Goal: Information Seeking & Learning: Learn about a topic

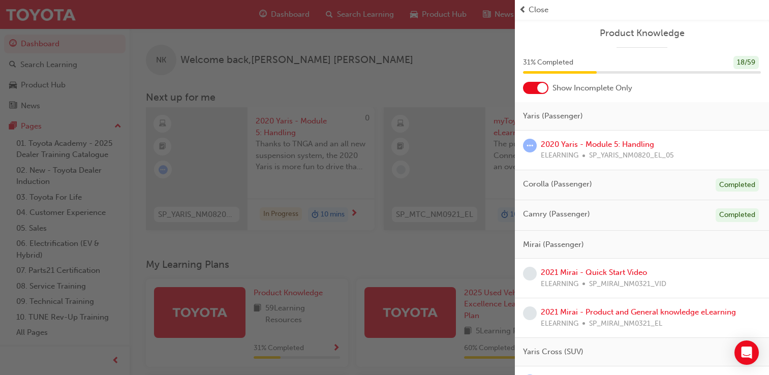
scroll to position [233, 0]
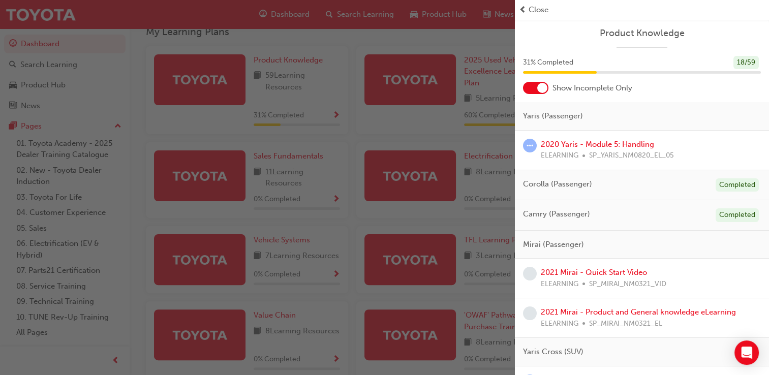
click at [521, 9] on span "prev-icon" at bounding box center [523, 10] width 8 height 12
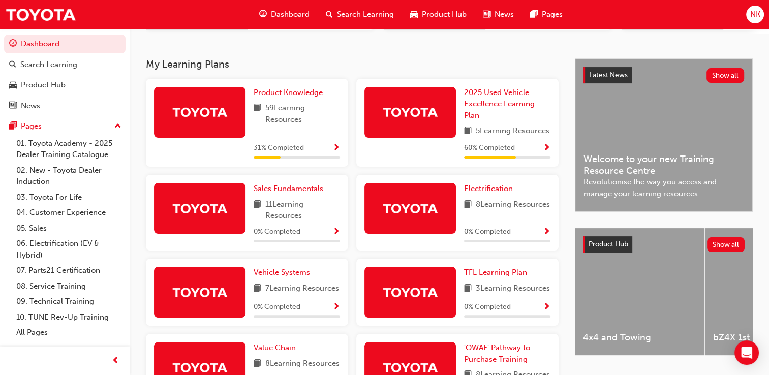
scroll to position [207, 0]
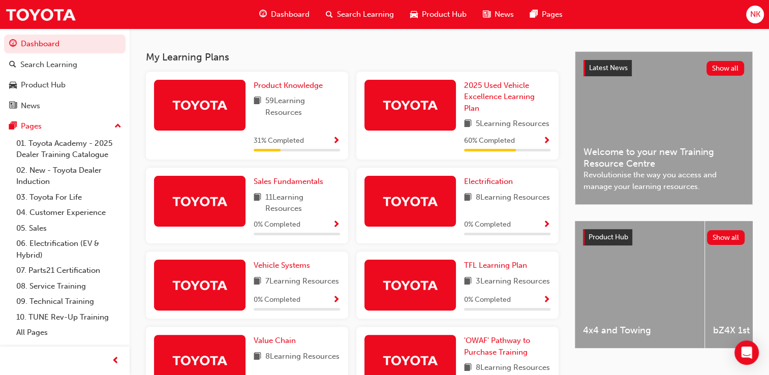
click at [337, 146] on span "Show Progress" at bounding box center [336, 141] width 8 height 9
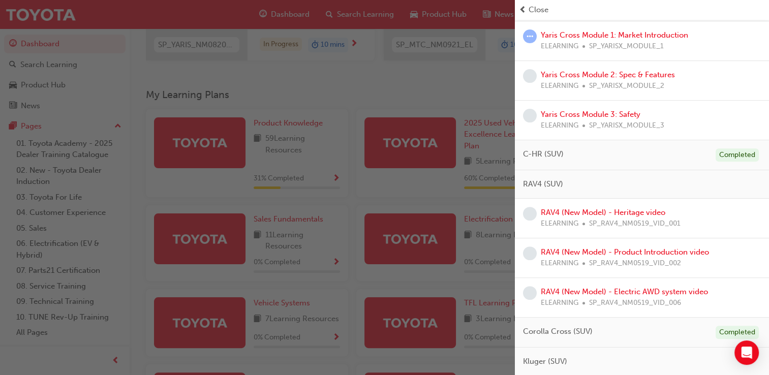
scroll to position [345, 0]
click at [599, 209] on link "RAV4 (New Model) - Heritage video" at bounding box center [602, 211] width 124 height 9
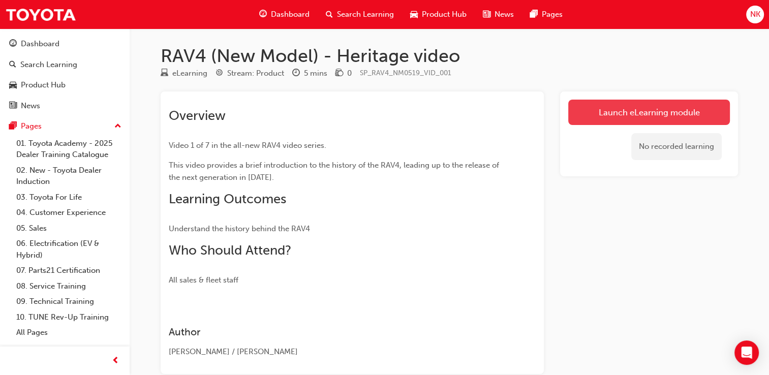
click at [640, 107] on link "Launch eLearning module" at bounding box center [649, 112] width 162 height 25
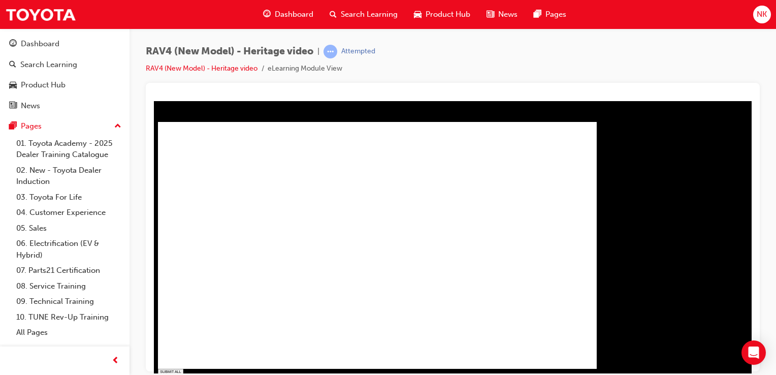
type input "0.013"
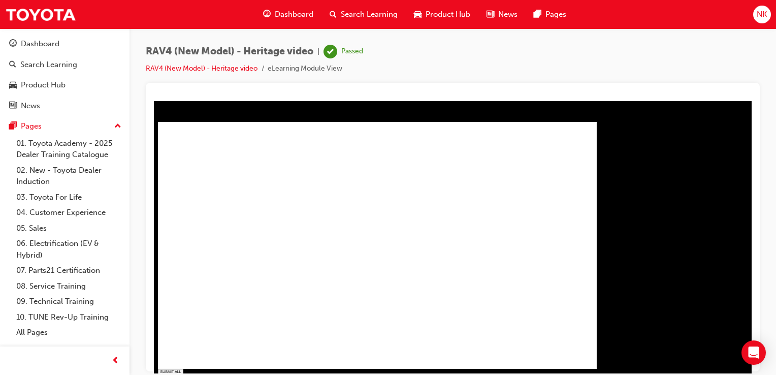
click at [176, 65] on link "RAV4 (New Model) - Heritage video" at bounding box center [202, 68] width 112 height 9
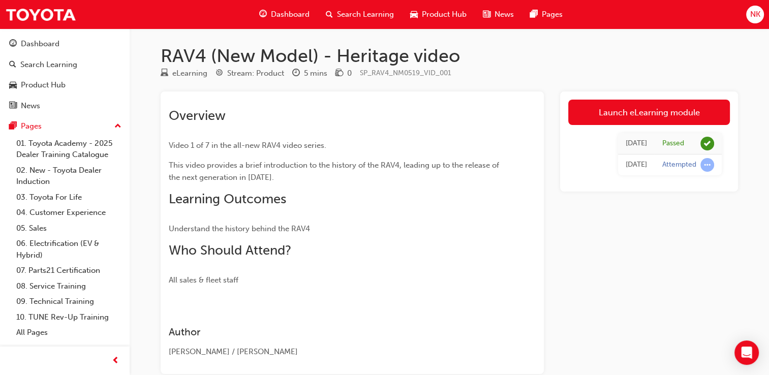
click at [273, 10] on span "Dashboard" at bounding box center [290, 15] width 39 height 12
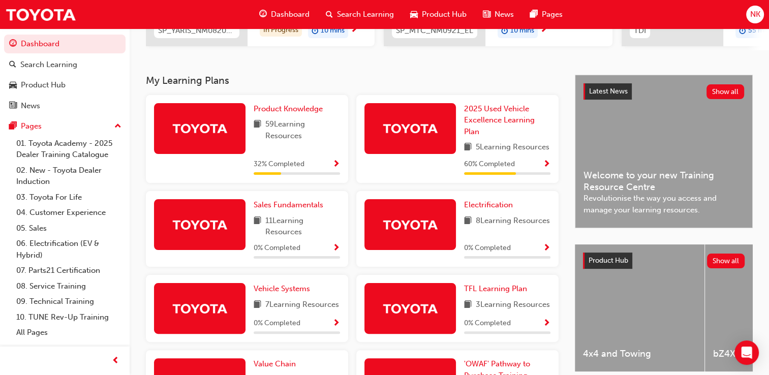
scroll to position [157, 0]
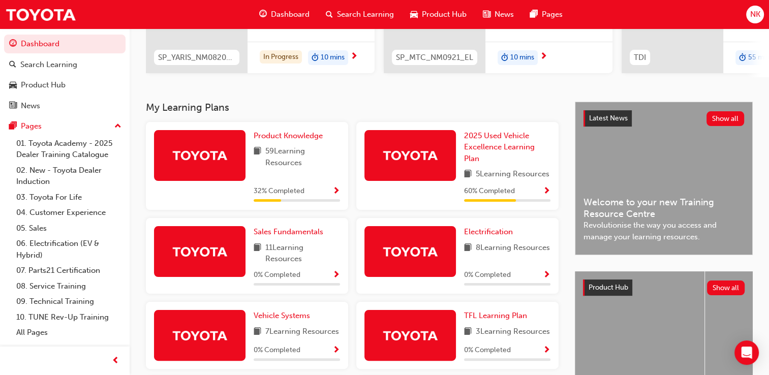
click at [337, 196] on span "Show Progress" at bounding box center [336, 191] width 8 height 9
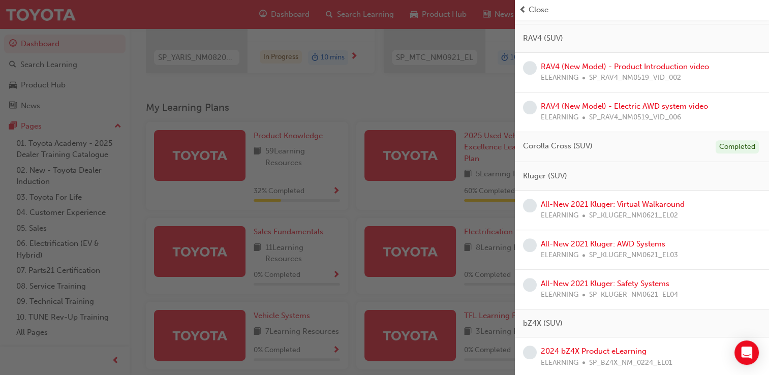
scroll to position [491, 0]
click at [622, 202] on link "All-New 2021 Kluger: Virtual Walkaround" at bounding box center [612, 203] width 144 height 9
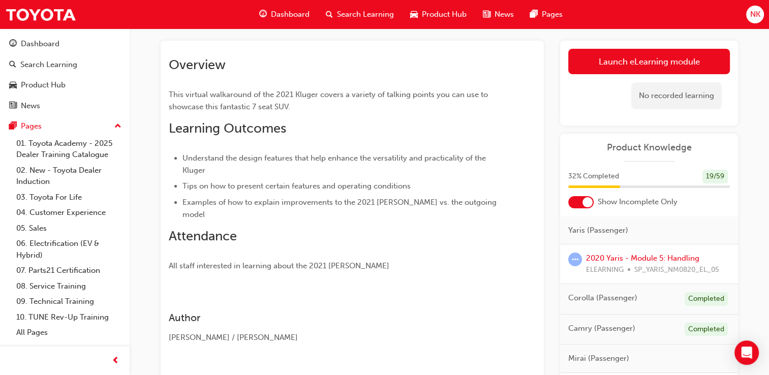
scroll to position [50, 0]
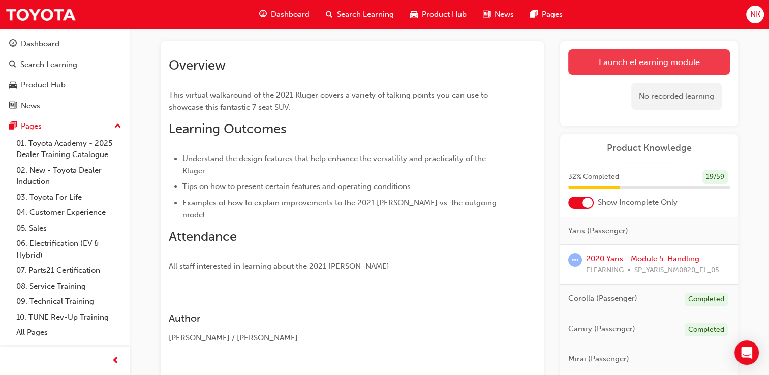
click at [626, 63] on link "Launch eLearning module" at bounding box center [649, 61] width 162 height 25
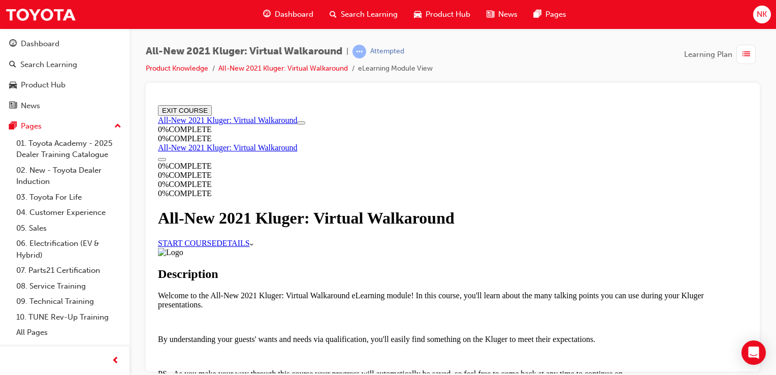
scroll to position [392, 0]
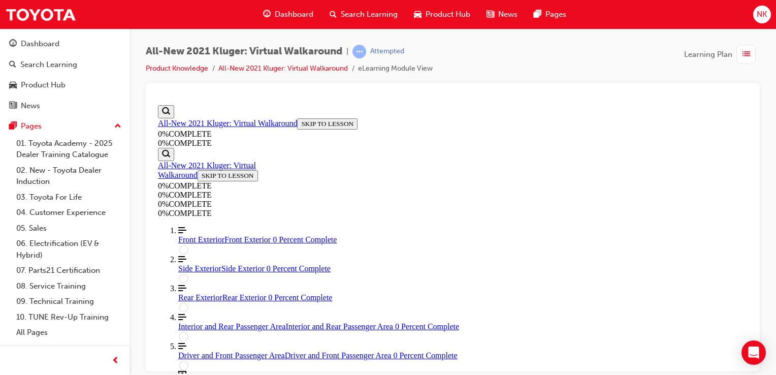
scroll to position [132, 0]
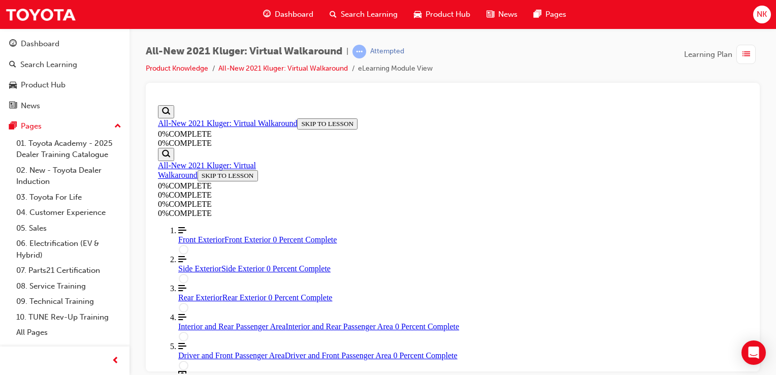
scroll to position [218, 0]
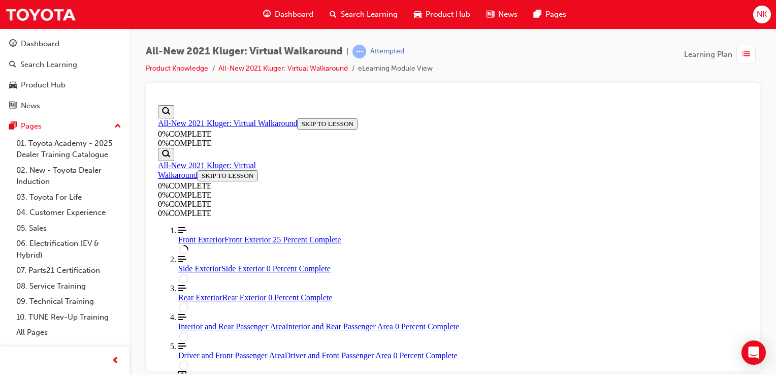
scroll to position [173, 0]
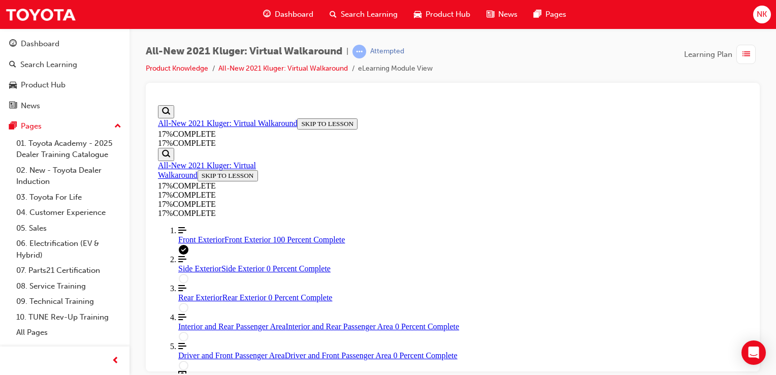
scroll to position [546, 0]
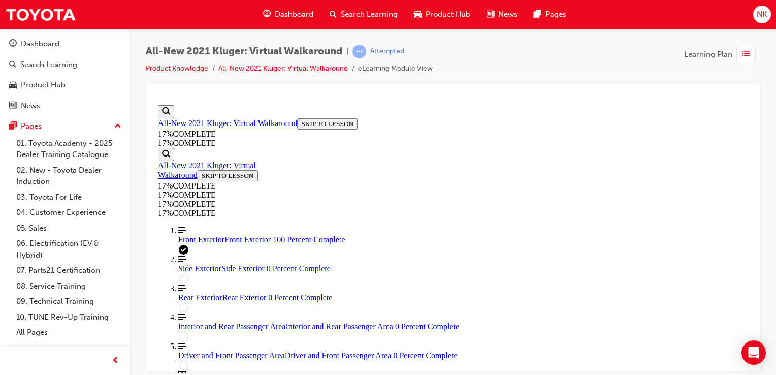
scroll to position [110, 0]
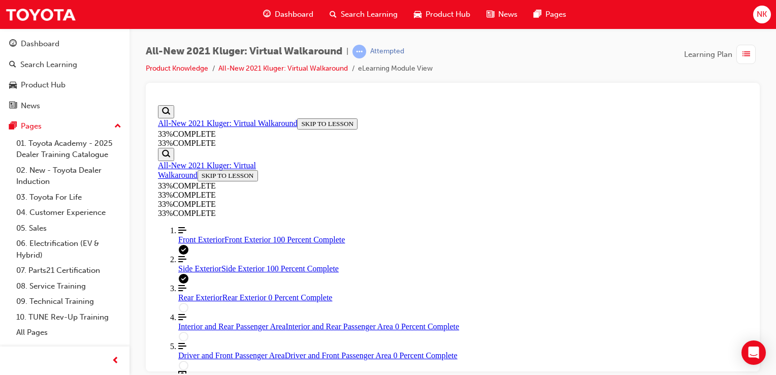
scroll to position [451, 0]
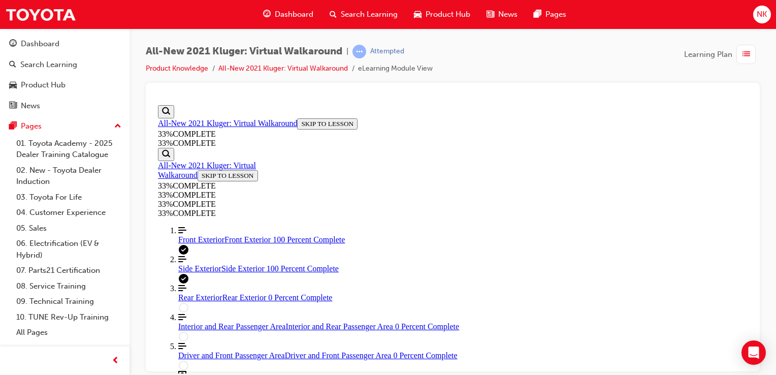
scroll to position [126, 0]
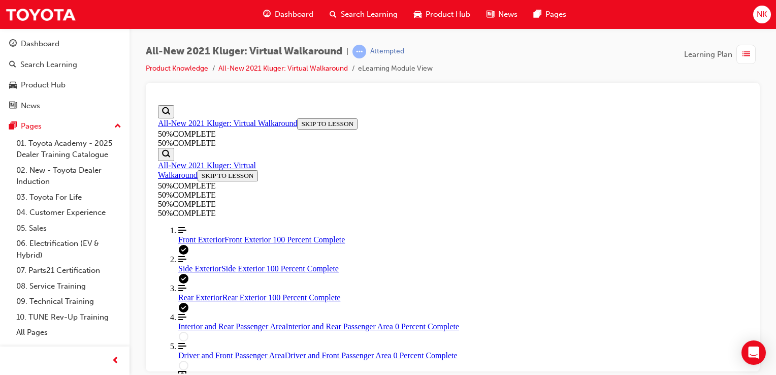
scroll to position [516, 0]
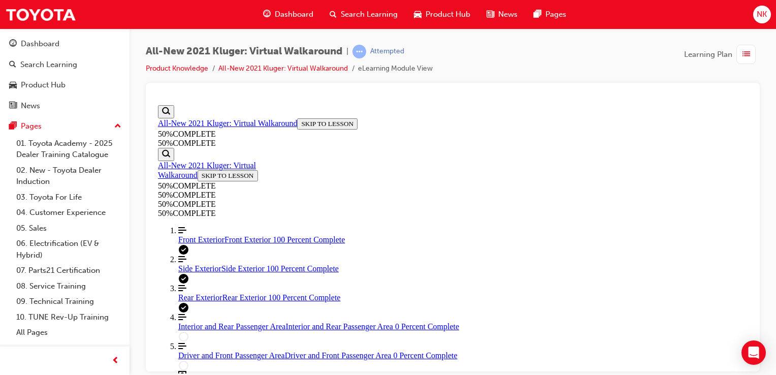
scroll to position [45, 0]
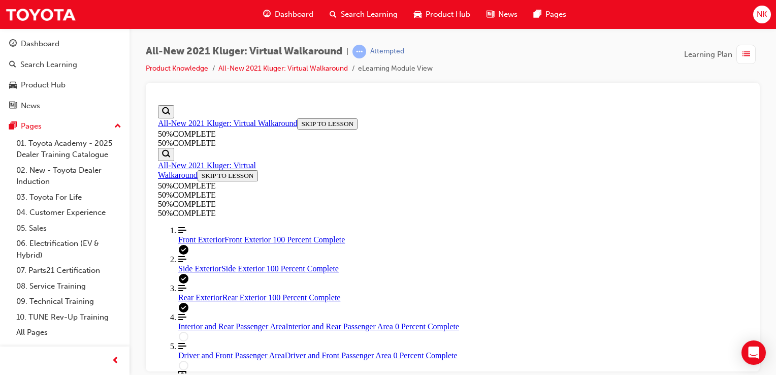
scroll to position [221, 0]
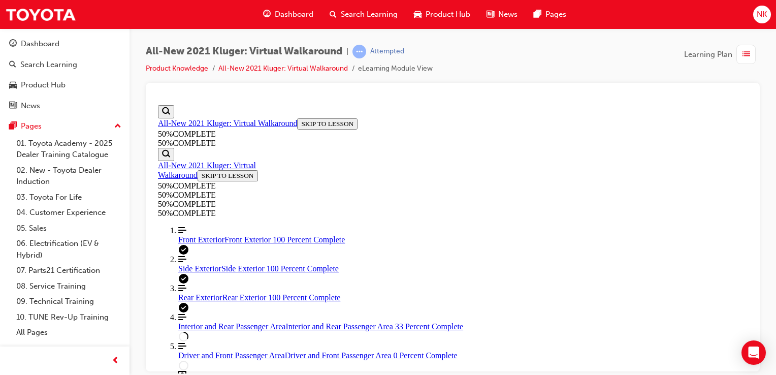
scroll to position [256, 0]
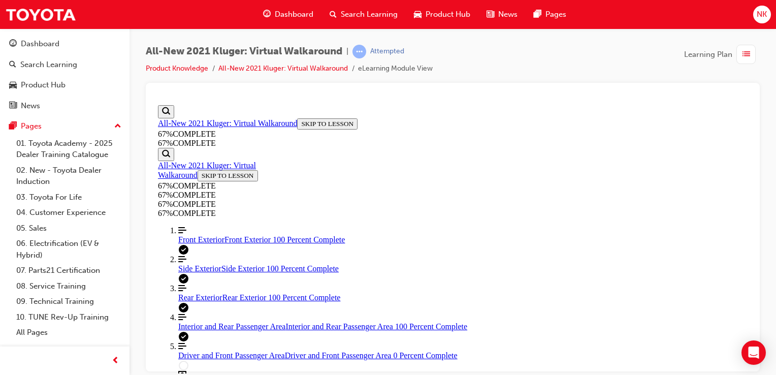
scroll to position [528, 0]
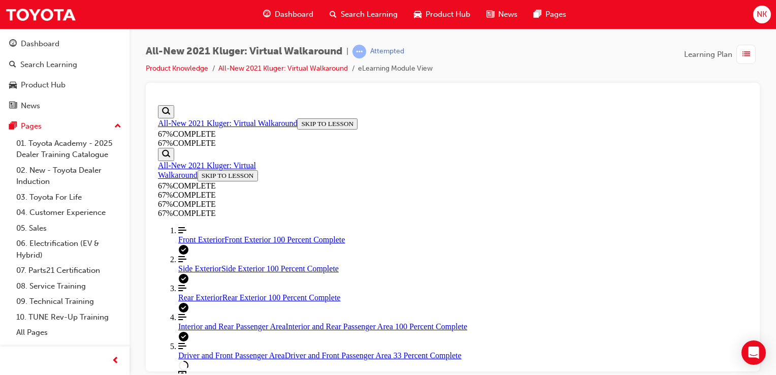
scroll to position [222, 0]
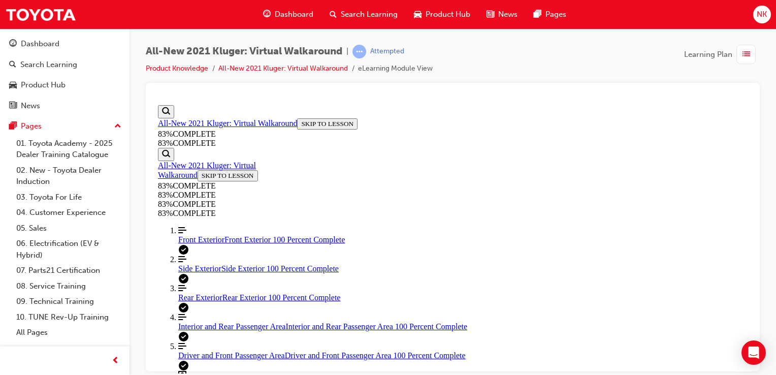
drag, startPoint x: 417, startPoint y: 149, endPoint x: 527, endPoint y: 357, distance: 235.6
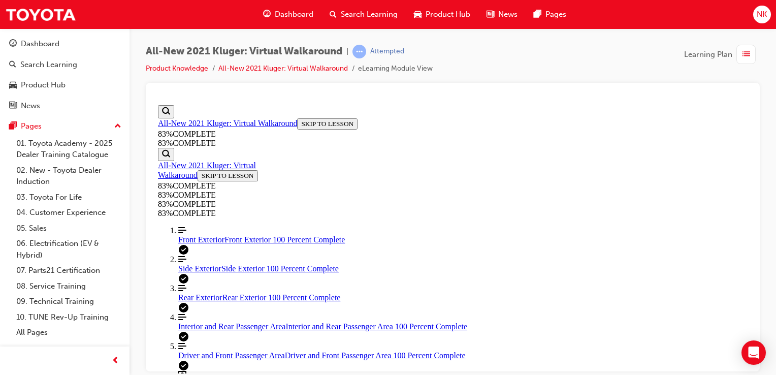
scroll to position [246, 0]
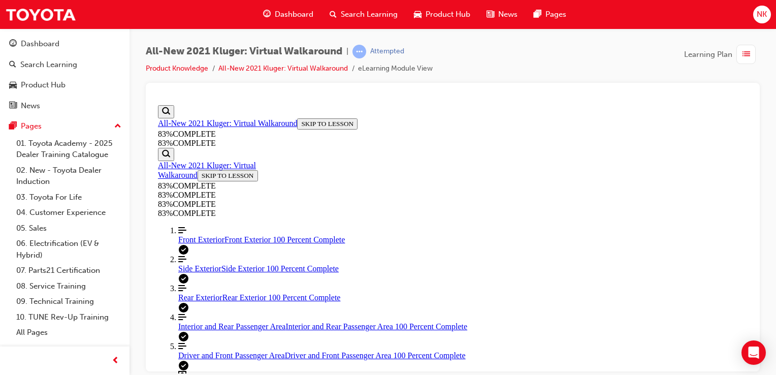
scroll to position [240, 0]
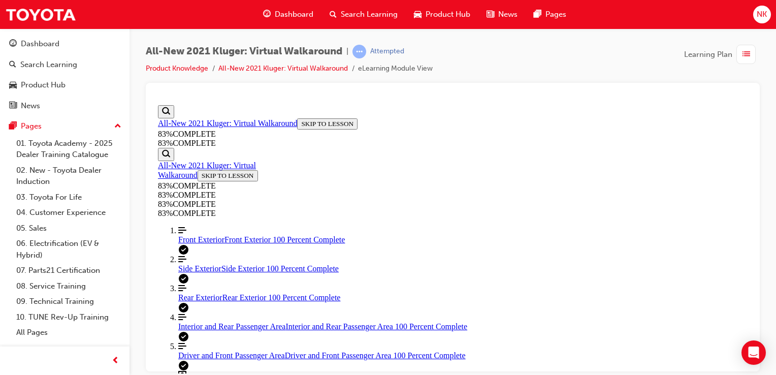
scroll to position [167, 0]
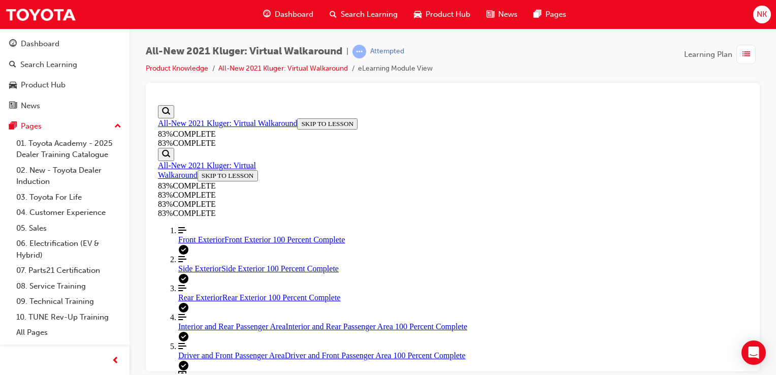
scroll to position [146, 0]
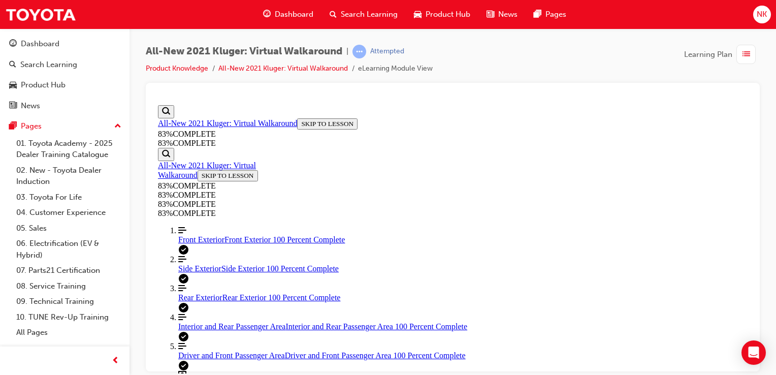
scroll to position [252, 0]
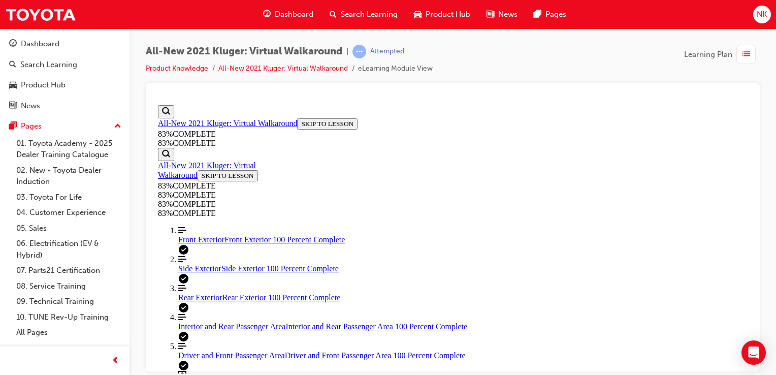
scroll to position [163, 0]
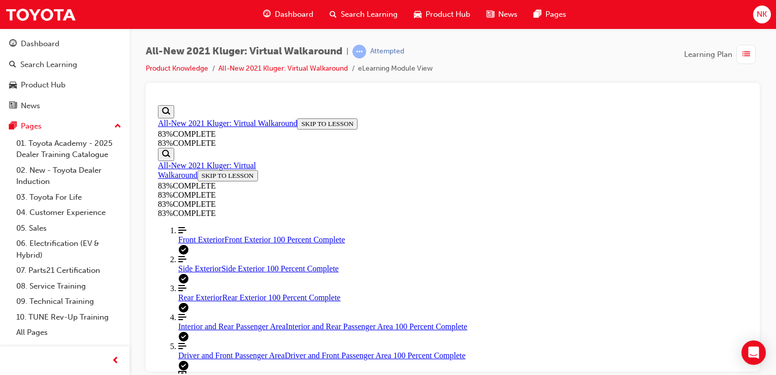
scroll to position [258, 0]
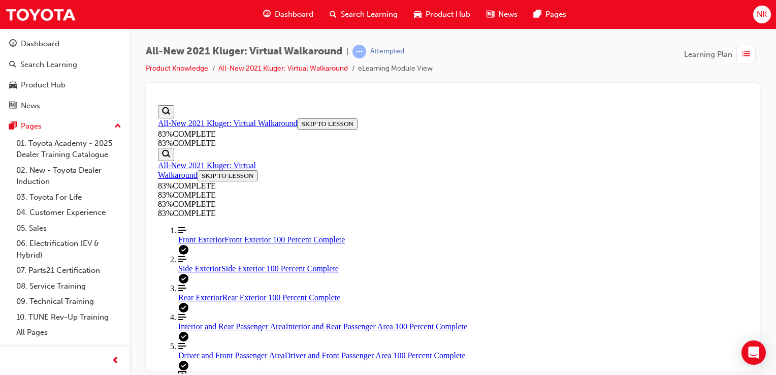
scroll to position [252, 0]
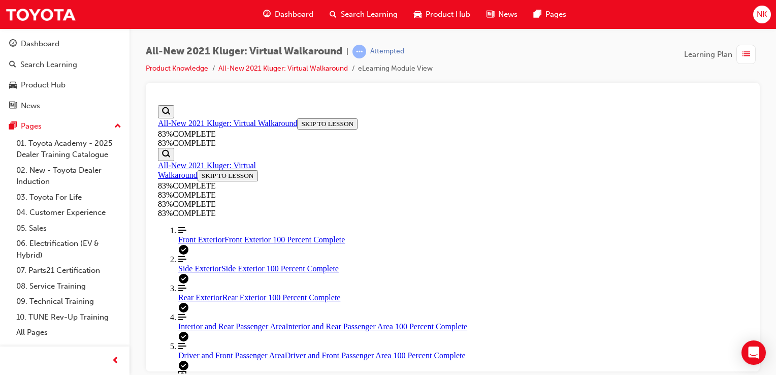
scroll to position [88, 0]
click at [226, 226] on link "Align left Three vertical lines aligned to the left Front Exterior Front Exteri…" at bounding box center [462, 235] width 569 height 18
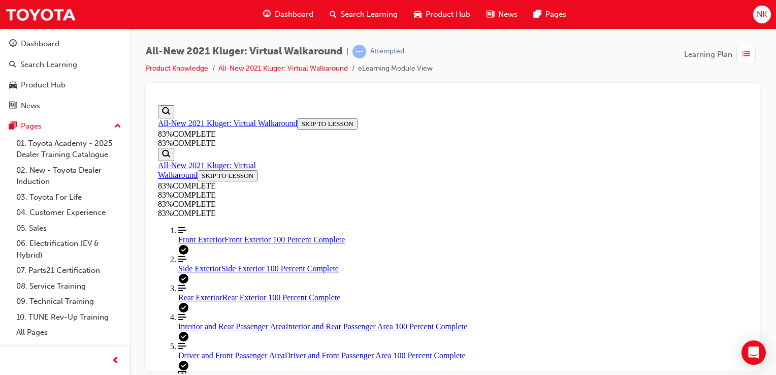
scroll to position [185, 0]
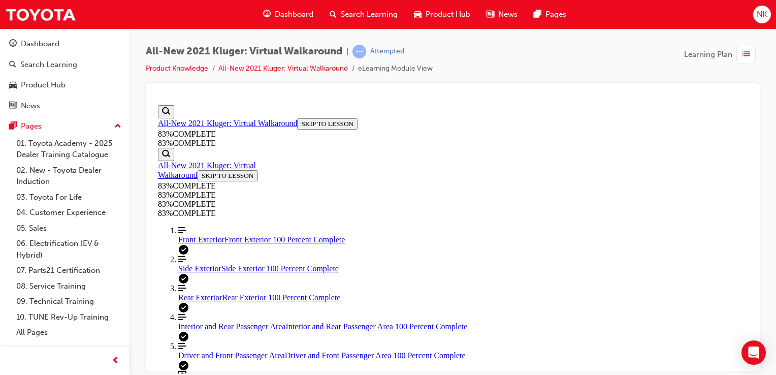
click at [238, 264] on div "Side Exterior Side Exterior 100 Percent Complete" at bounding box center [462, 268] width 569 height 9
click at [209, 283] on link "Align left Three vertical lines aligned to the left Rear Exterior Rear Exterior…" at bounding box center [462, 292] width 569 height 18
click at [209, 322] on span "Interior and Rear Passenger Area" at bounding box center [231, 326] width 107 height 9
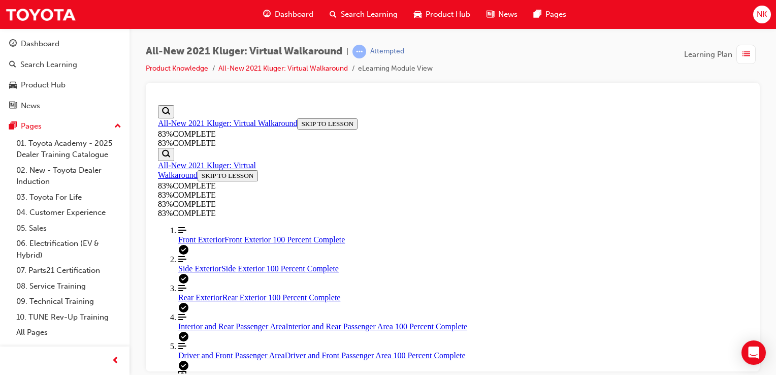
scroll to position [189, 0]
click at [199, 350] on div "Driver and Front Passenger Area Driver and Front Passenger Area 100 Percent Com…" at bounding box center [462, 354] width 569 height 9
click at [246, 370] on link "Question box Question mark inside of a square Virtual Walkaround Quiz Virtual W…" at bounding box center [462, 379] width 569 height 19
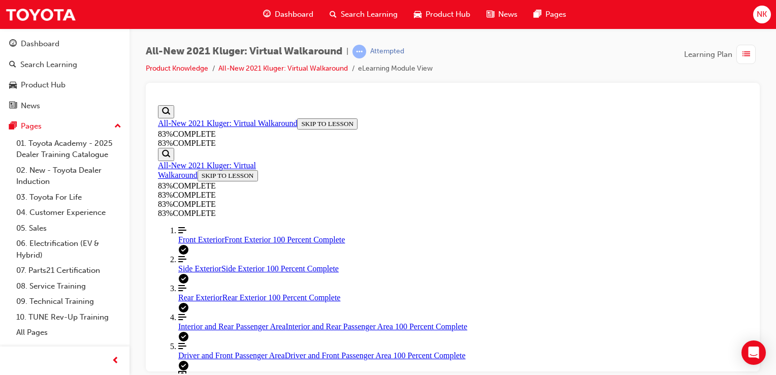
click at [226, 235] on link "Align left Three vertical lines aligned to the left Front Exterior Front Exteri…" at bounding box center [462, 235] width 569 height 18
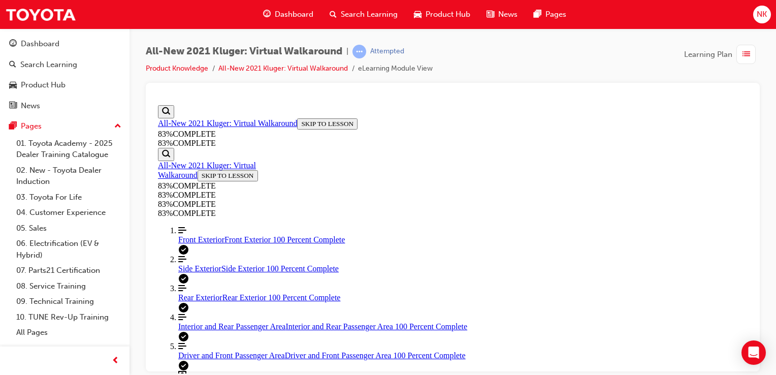
click at [221, 301] on link "Align left Three vertical lines aligned to the left Rear Exterior Rear Exterior…" at bounding box center [462, 292] width 569 height 18
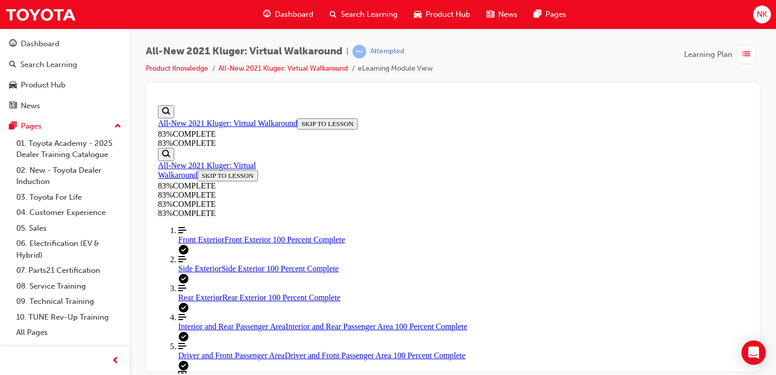
scroll to position [216, 0]
click at [207, 312] on link "Align left Three vertical lines aligned to the left Interior and Rear Passenger…" at bounding box center [462, 321] width 569 height 18
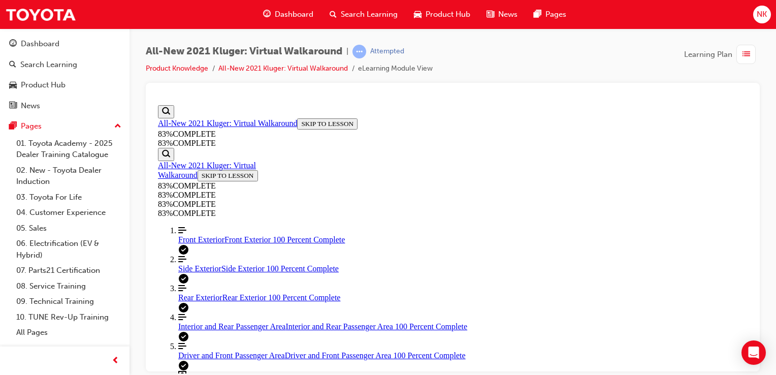
scroll to position [246, 0]
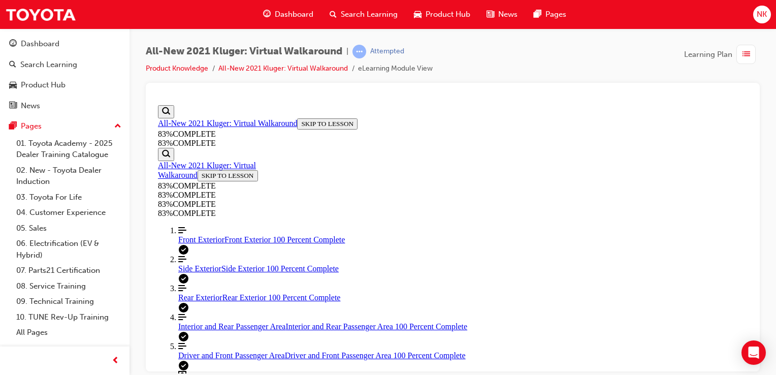
scroll to position [88, 0]
click at [235, 370] on link "Question box Question mark inside of a square Virtual Walkaround Quiz Virtual W…" at bounding box center [462, 379] width 569 height 19
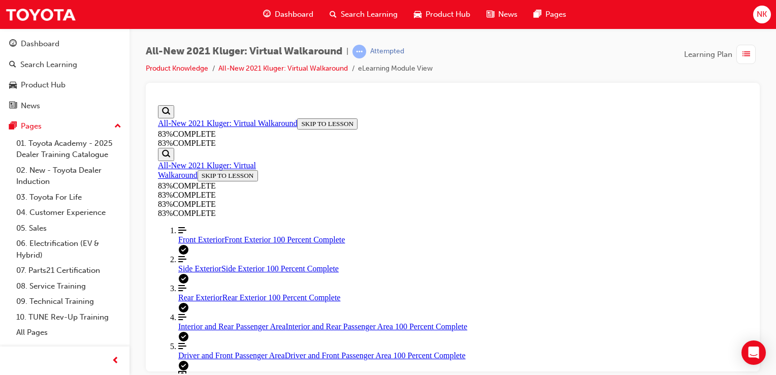
scroll to position [36, 0]
click at [229, 235] on div "Front Exterior Front Exterior 100 Percent Complete" at bounding box center [462, 239] width 569 height 9
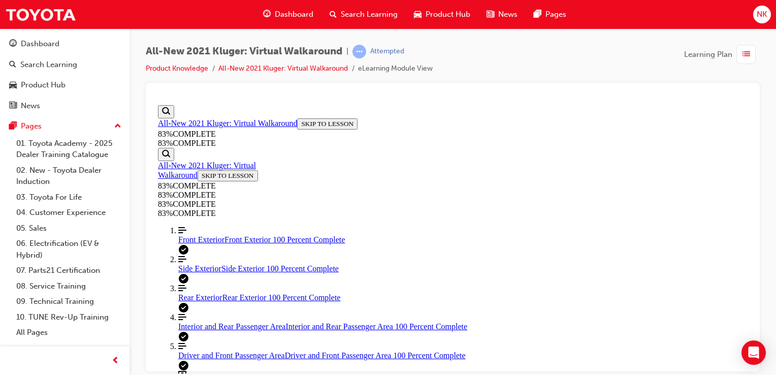
scroll to position [49, 0]
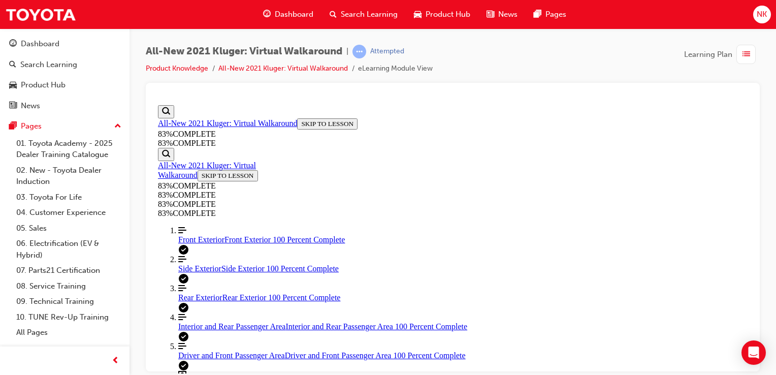
scroll to position [18, 0]
click at [228, 283] on link "Align left Three vertical lines aligned to the left Rear Exterior Rear Exterior…" at bounding box center [462, 292] width 569 height 18
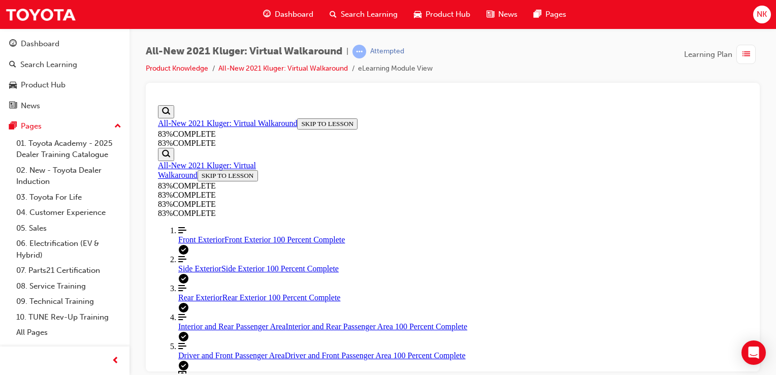
click at [228, 323] on link "Align left Three vertical lines aligned to the left Interior and Rear Passenger…" at bounding box center [462, 321] width 569 height 18
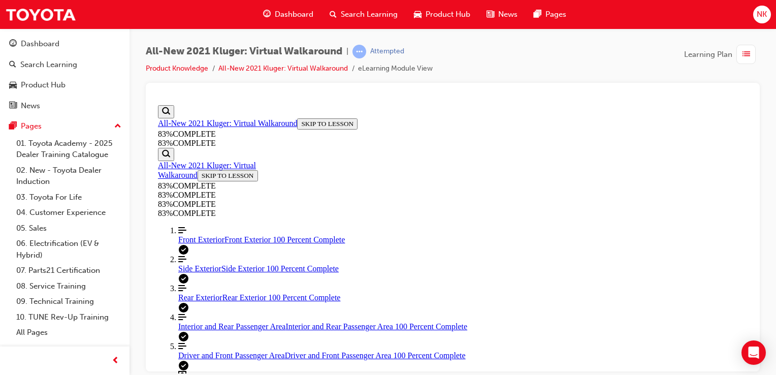
scroll to position [202, 0]
drag, startPoint x: 362, startPoint y: 300, endPoint x: 223, endPoint y: 348, distance: 147.3
click at [223, 350] on div "Driver and Front Passenger Area Driver and Front Passenger Area 100 Percent Com…" at bounding box center [462, 354] width 569 height 9
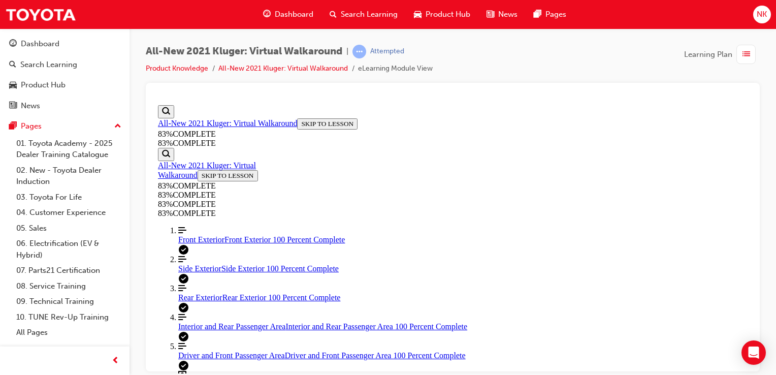
scroll to position [212, 0]
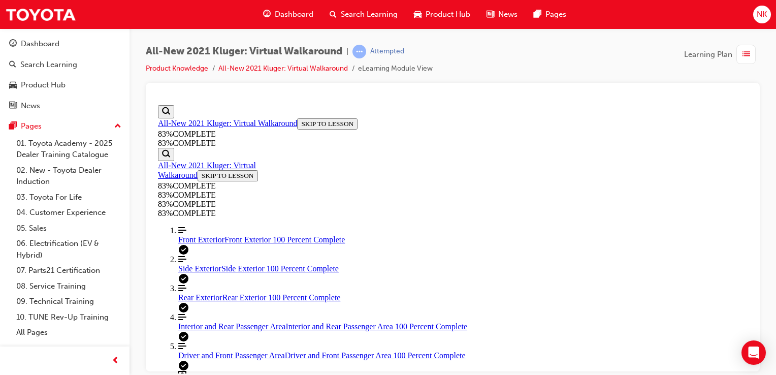
drag, startPoint x: 408, startPoint y: 169, endPoint x: 409, endPoint y: 158, distance: 10.7
click at [226, 226] on ol "Align left Three vertical lines aligned to the left Front Exterior Front Exteri…" at bounding box center [453, 313] width 590 height 175
click at [228, 226] on link "Align left Three vertical lines aligned to the left Front Exterior Front Exteri…" at bounding box center [462, 235] width 569 height 18
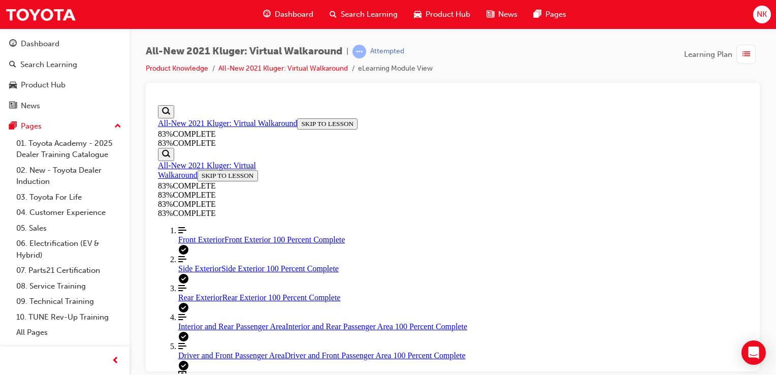
scroll to position [165, 0]
click at [234, 370] on link "Question box Question mark inside of a square Virtual Walkaround Quiz Virtual W…" at bounding box center [462, 379] width 569 height 19
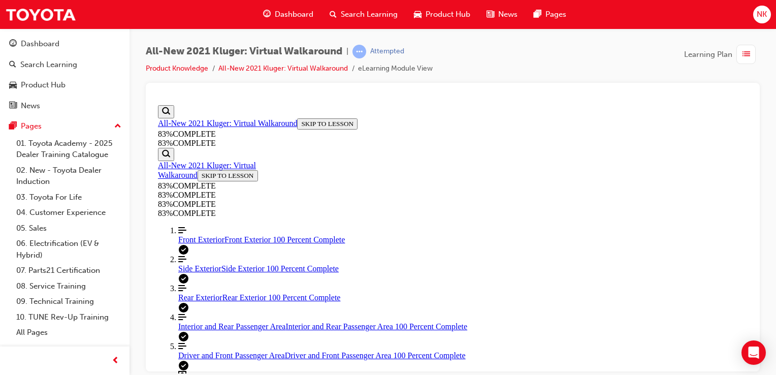
scroll to position [118, 0]
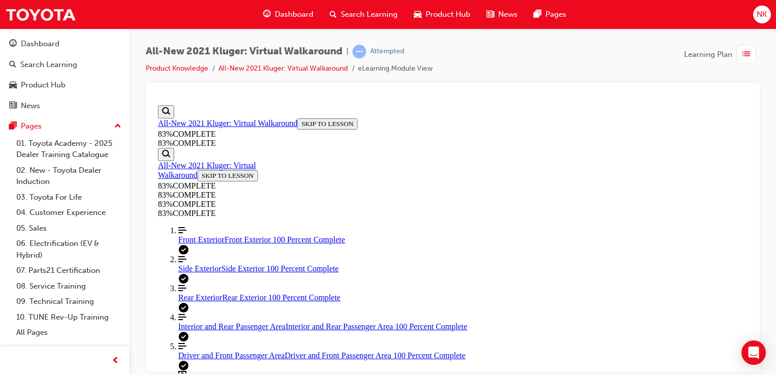
scroll to position [240, 0]
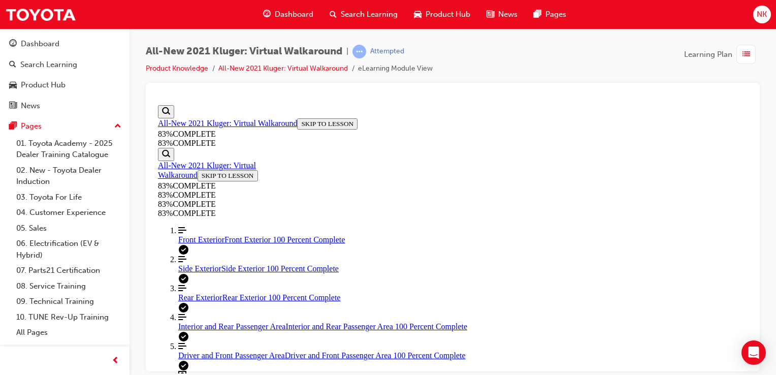
scroll to position [258, 0]
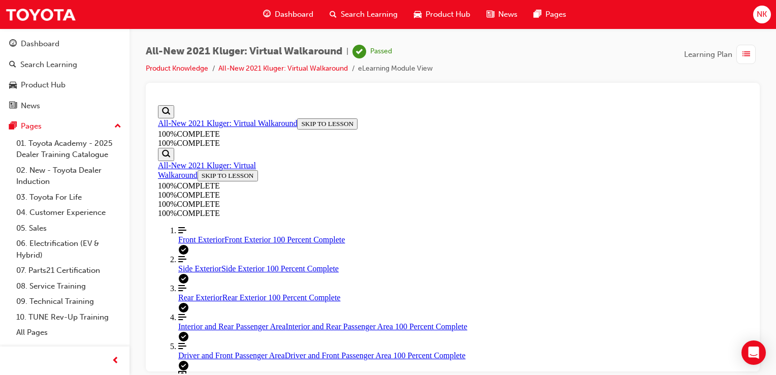
scroll to position [252, 0]
click at [250, 370] on link "Question box Question mark inside of a square Virtual Walkaround Quiz Virtual W…" at bounding box center [462, 379] width 569 height 19
click at [173, 67] on link "Product Knowledge" at bounding box center [177, 68] width 62 height 9
